Goal: Transaction & Acquisition: Subscribe to service/newsletter

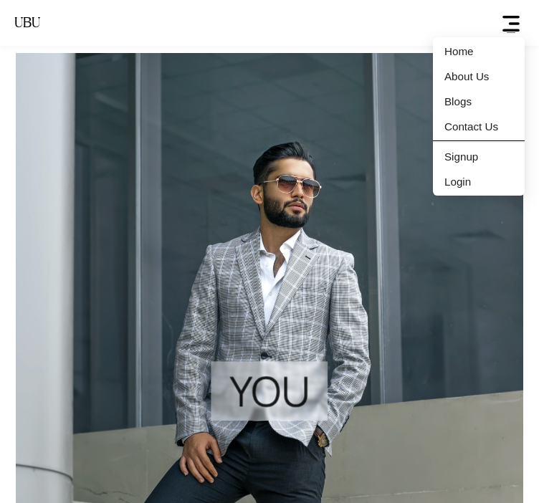
click at [516, 23] on span "ellipsis" at bounding box center [510, 23] width 27 height 19
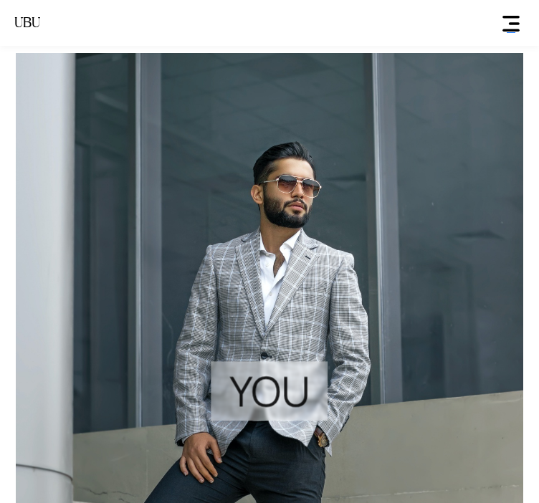
click at [506, 28] on span "ellipsis" at bounding box center [510, 23] width 27 height 19
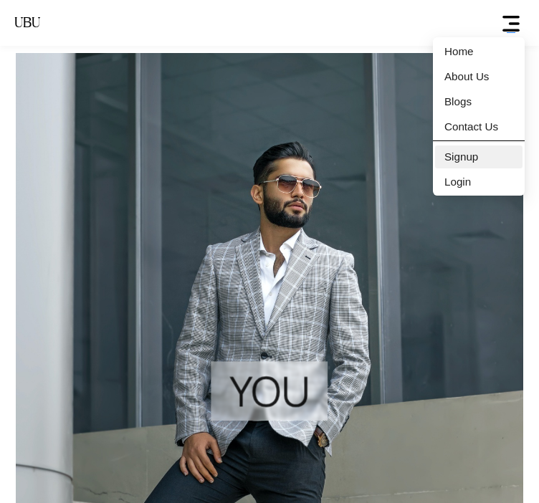
click at [471, 162] on span "Signup" at bounding box center [461, 156] width 34 height 23
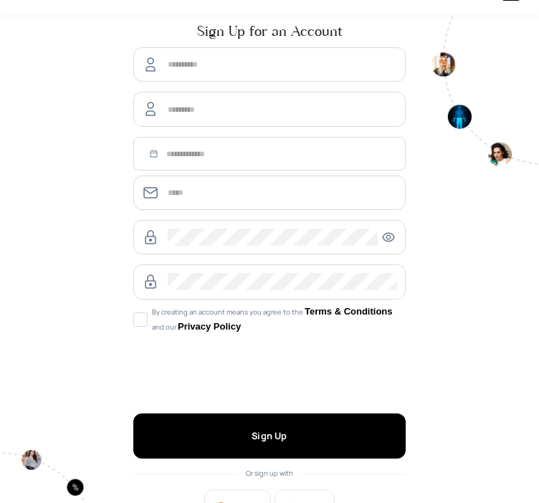
scroll to position [86, 0]
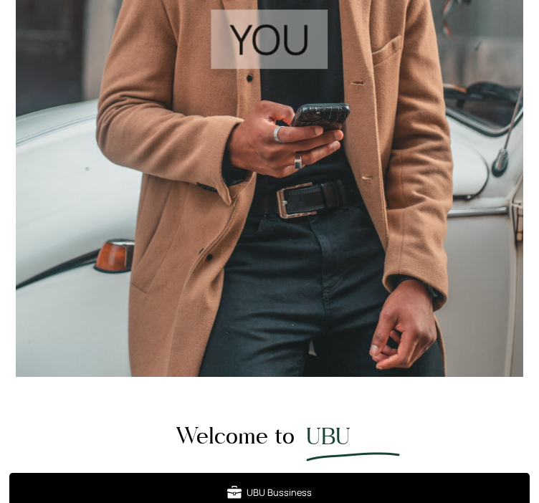
scroll to position [2149, 0]
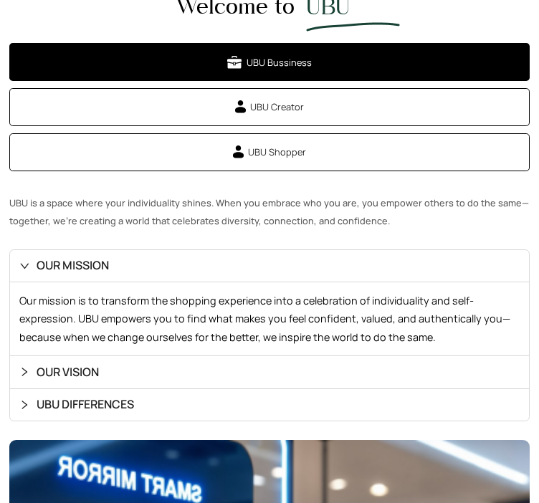
click at [286, 159] on span "UBU Shopper" at bounding box center [277, 152] width 58 height 14
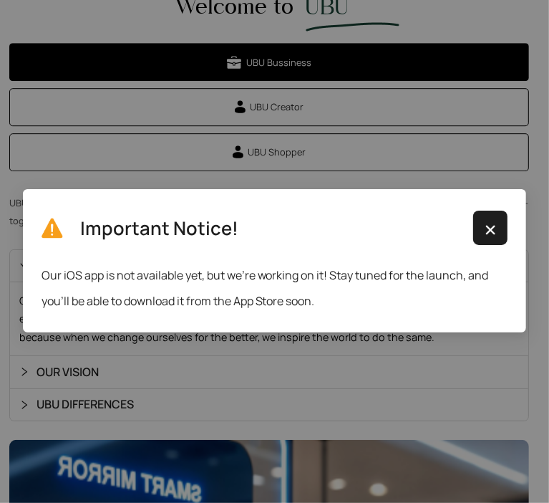
click at [496, 226] on img "button" at bounding box center [491, 229] width 18 height 17
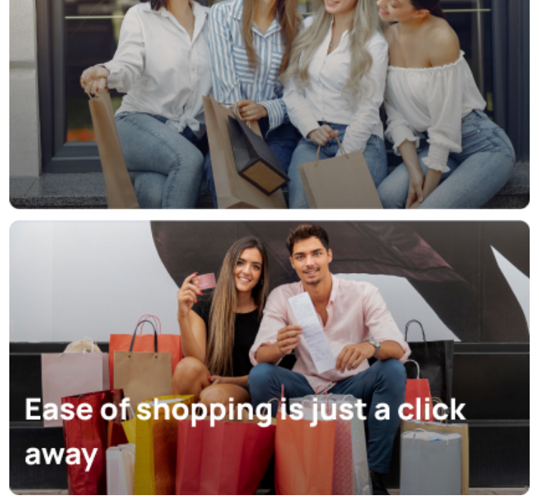
scroll to position [6395, 0]
